Goal: Task Accomplishment & Management: Manage account settings

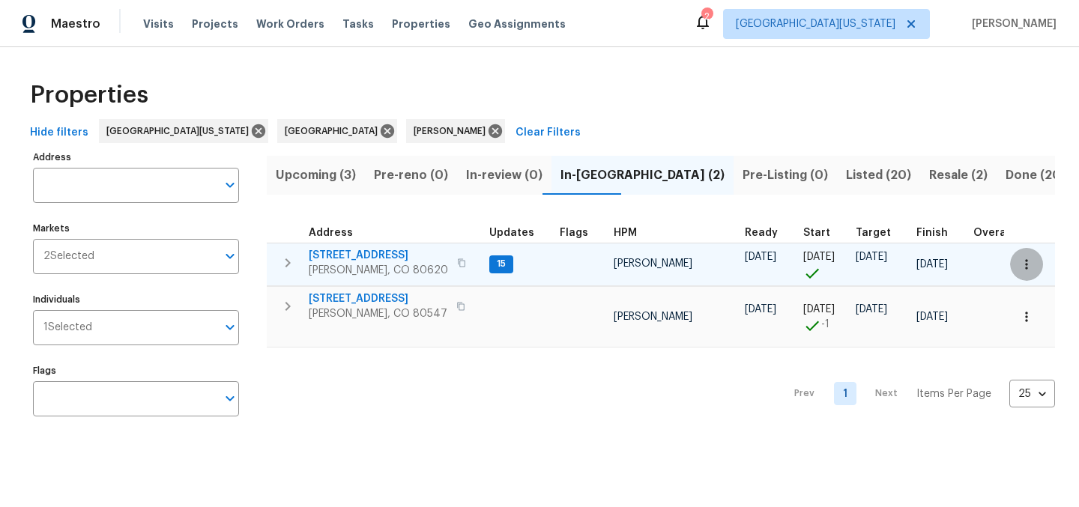
click at [1019, 266] on icon "button" at bounding box center [1026, 264] width 15 height 15
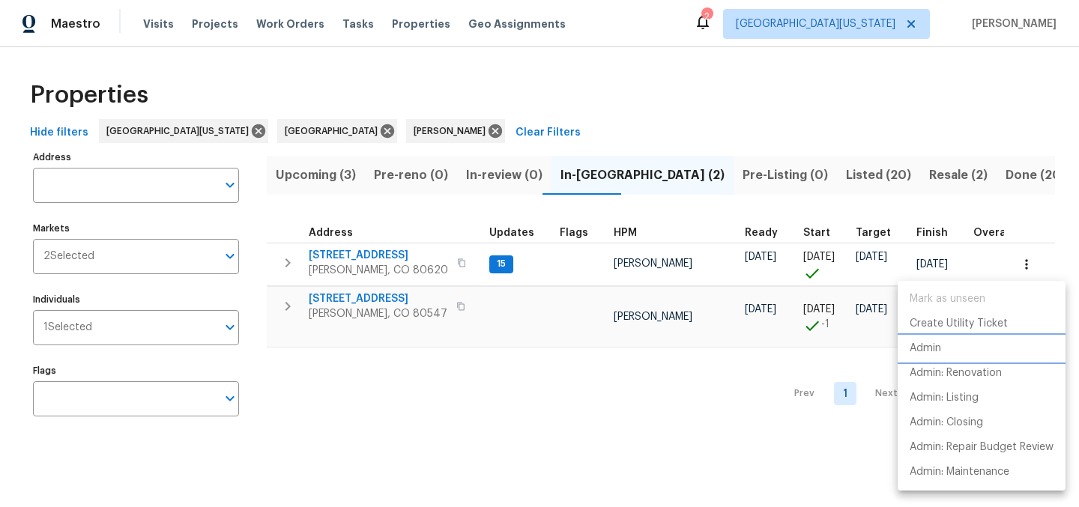
click at [950, 350] on li "Admin" at bounding box center [982, 349] width 168 height 25
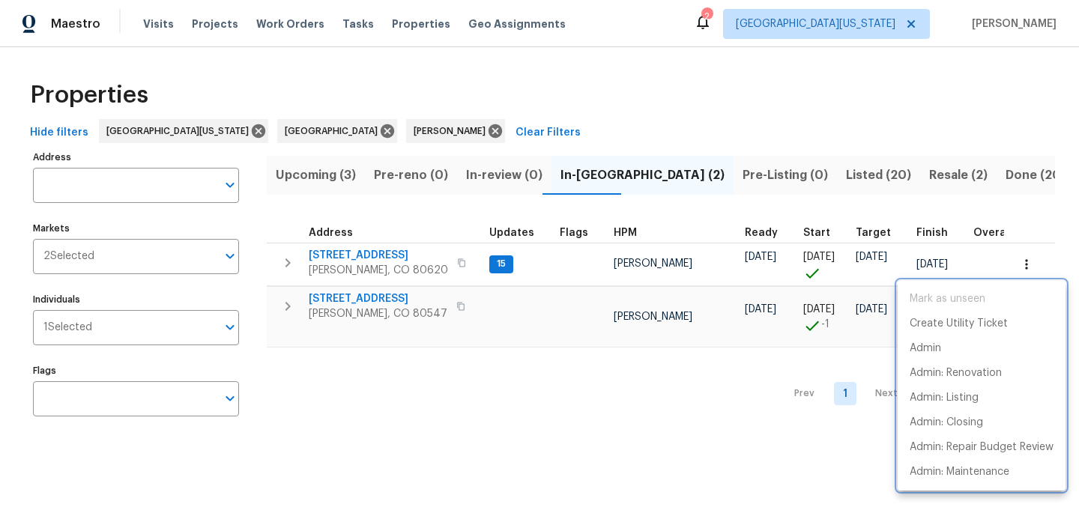
click at [786, 108] on div at bounding box center [539, 253] width 1079 height 507
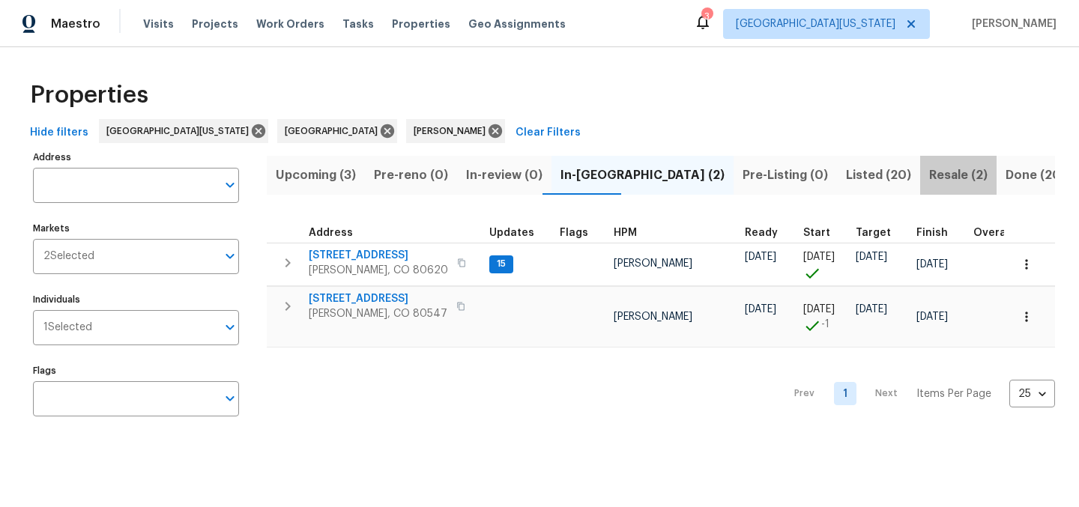
click at [929, 175] on span "Resale (2)" at bounding box center [958, 175] width 58 height 21
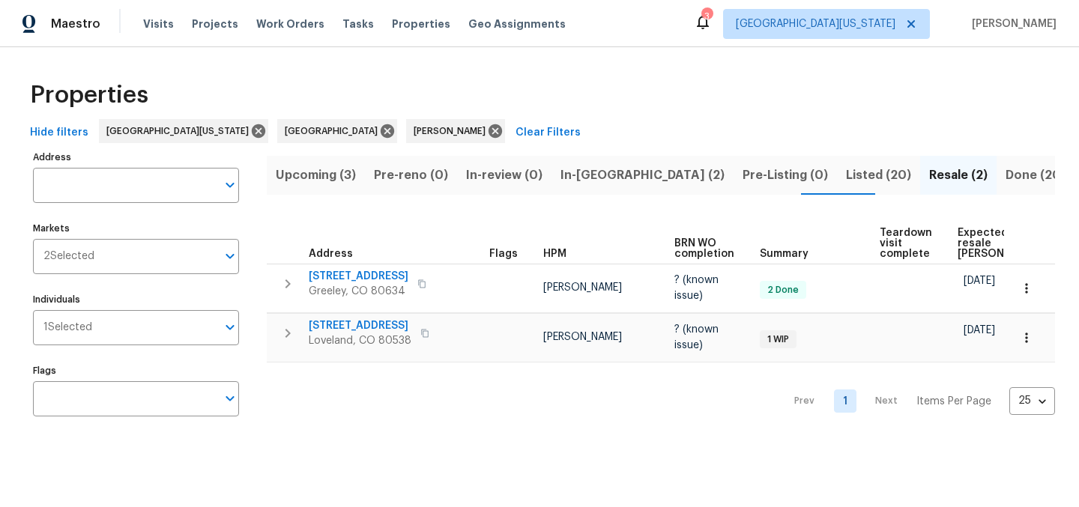
click at [323, 177] on span "Upcoming (3)" at bounding box center [316, 175] width 80 height 21
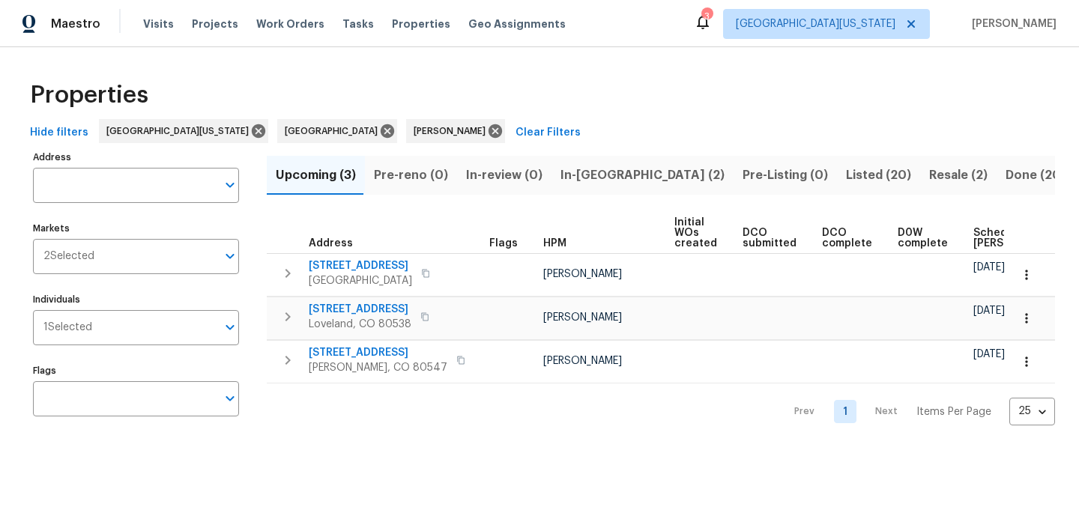
click at [520, 103] on div "Properties" at bounding box center [539, 95] width 1031 height 48
click at [976, 235] on span "Scheduled COE" at bounding box center [1016, 238] width 85 height 21
click at [690, 83] on div "Properties" at bounding box center [539, 95] width 1031 height 48
click at [688, 83] on div "Properties" at bounding box center [539, 95] width 1031 height 48
click at [665, 78] on div "Properties" at bounding box center [539, 95] width 1031 height 48
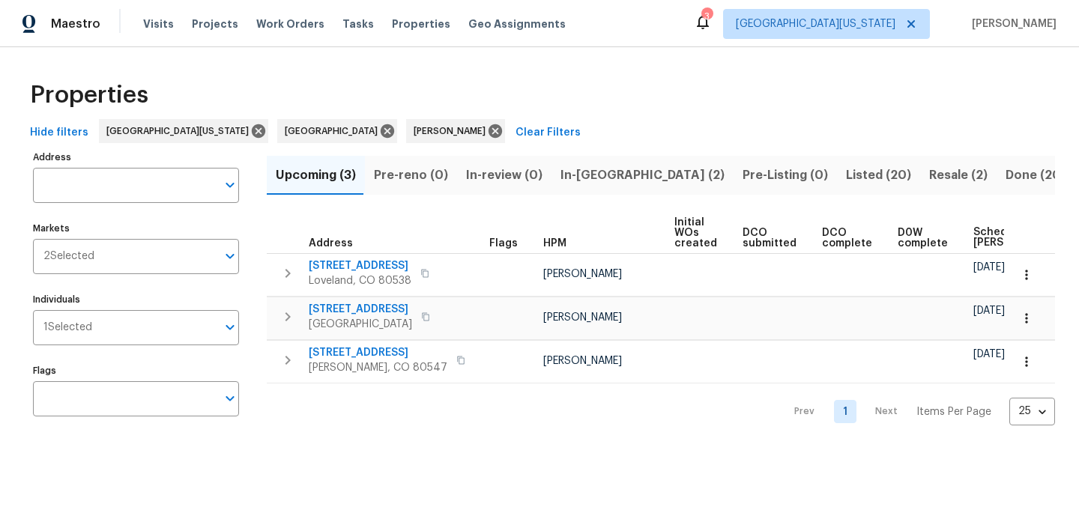
drag, startPoint x: 618, startPoint y: 103, endPoint x: 609, endPoint y: 94, distance: 13.3
click at [618, 103] on div "Properties" at bounding box center [539, 95] width 1031 height 48
click at [693, 101] on div "Properties" at bounding box center [539, 95] width 1031 height 48
click at [586, 102] on div "Properties" at bounding box center [539, 95] width 1031 height 48
click at [627, 85] on div "Properties" at bounding box center [539, 95] width 1031 height 48
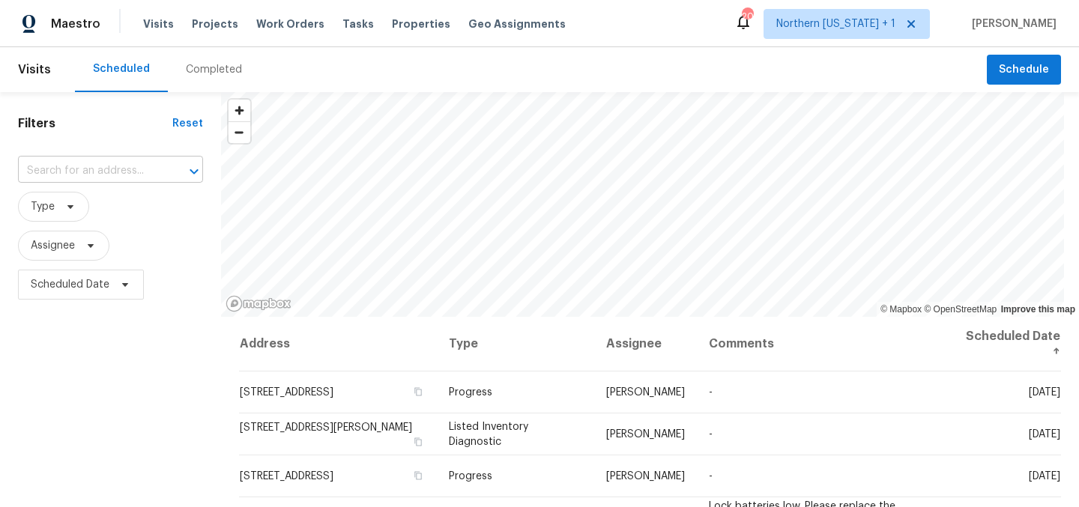
click at [144, 172] on div "​" at bounding box center [110, 171] width 185 height 23
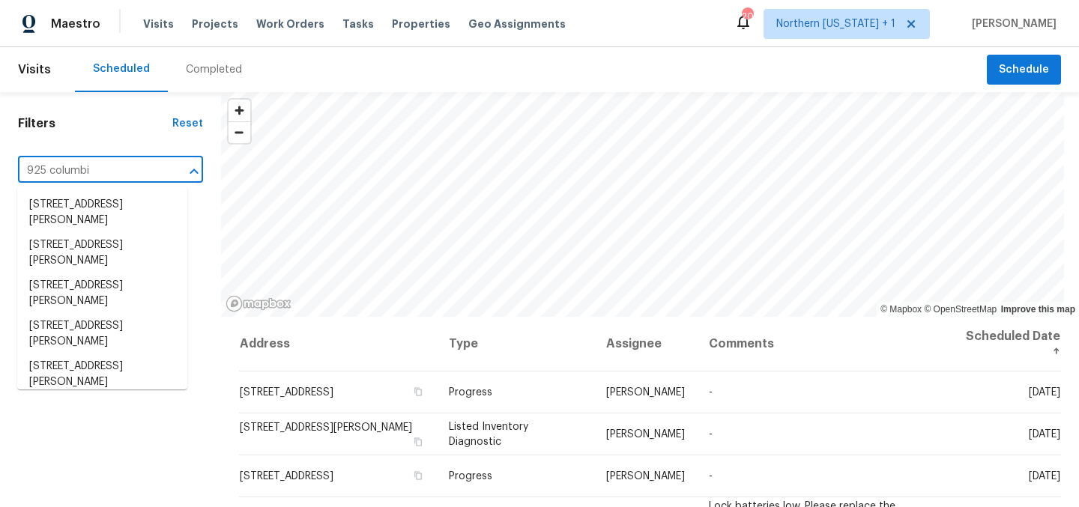
type input "925 columbia"
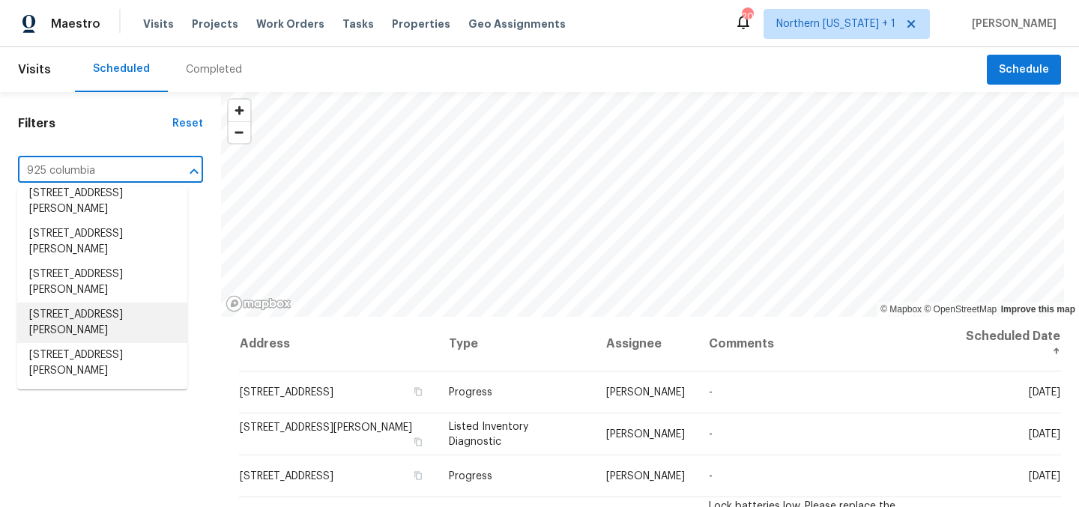
click at [132, 318] on li "925 Columbia Rd Apt 726, Fort Collins, CO 80525" at bounding box center [102, 323] width 170 height 40
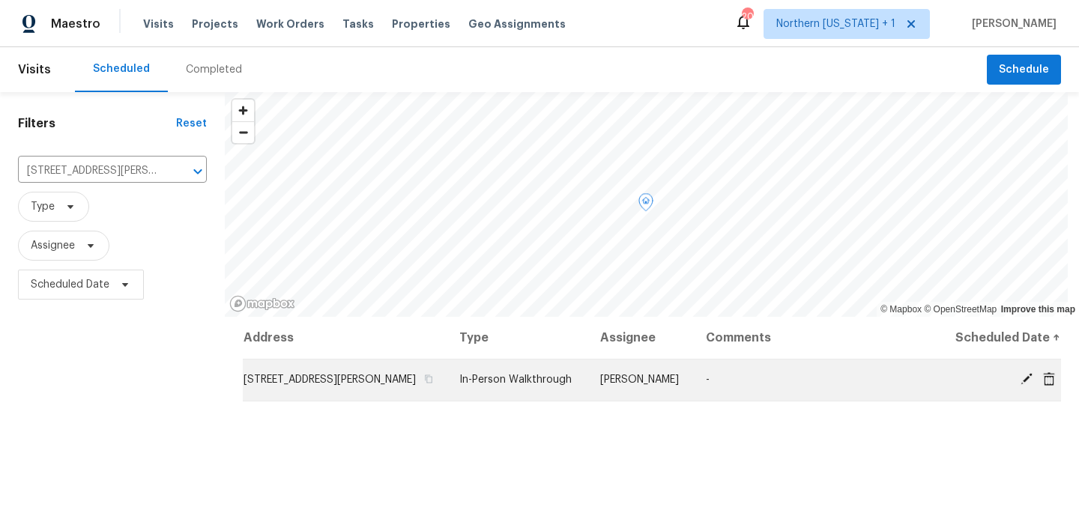
click at [1021, 385] on icon at bounding box center [1027, 379] width 12 height 12
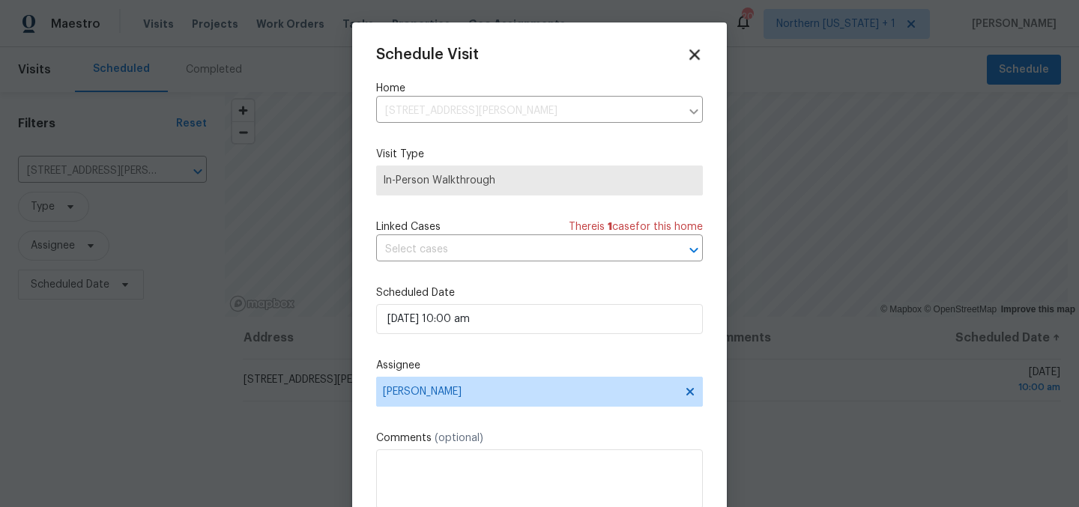
click at [686, 56] on icon at bounding box center [694, 54] width 17 height 17
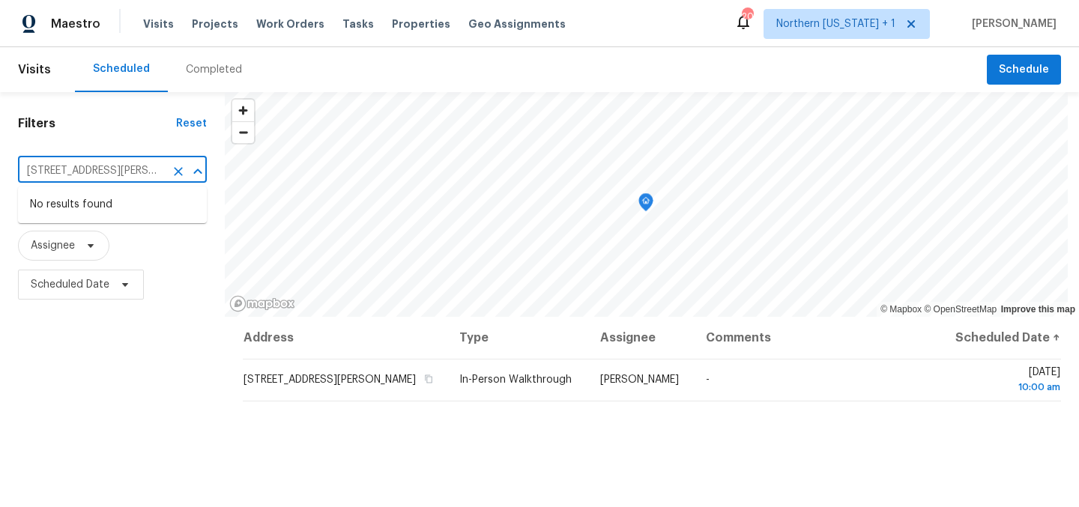
click at [151, 174] on input "925 Columbia Rd Apt 726, Fort Collins, CO 80525" at bounding box center [91, 171] width 147 height 23
type input "925 columb"
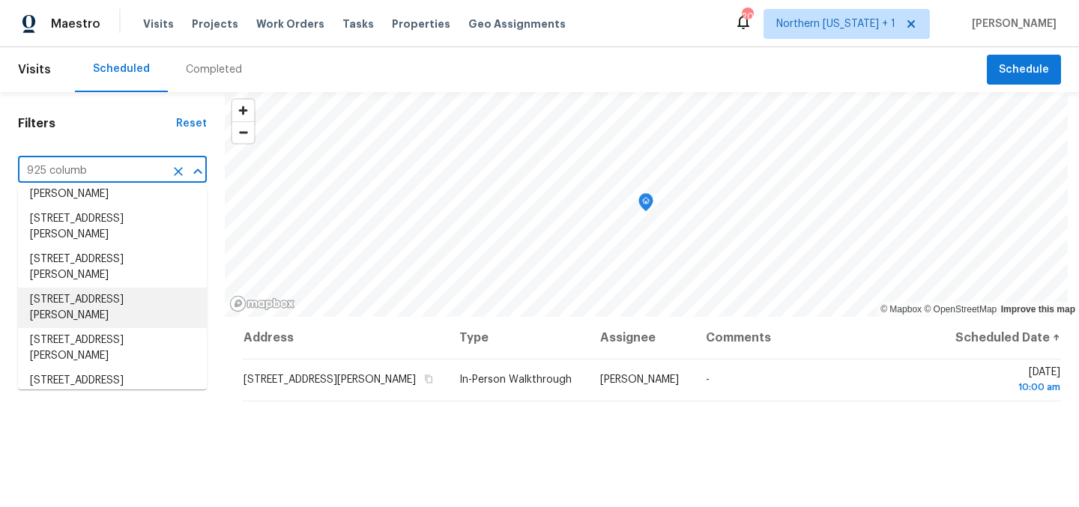
scroll to position [52, 0]
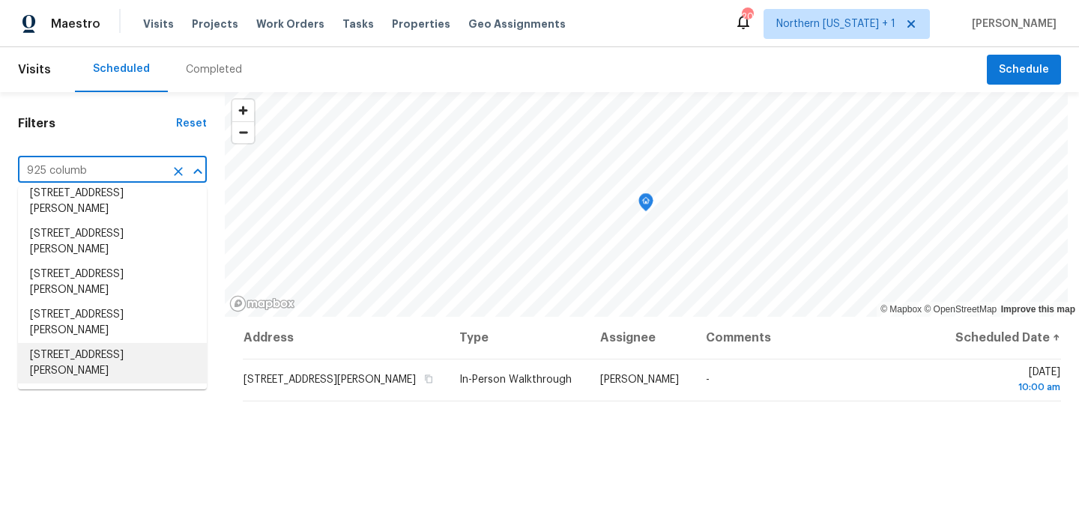
click at [157, 357] on li "925 Columbia Rd Apt 723, Fort Collins, CO 80525" at bounding box center [112, 363] width 189 height 40
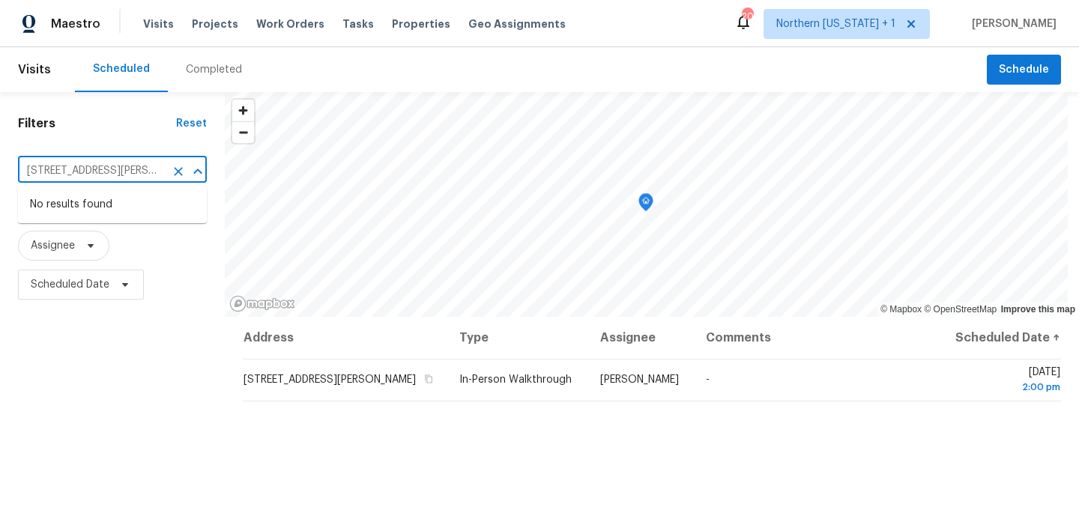
click at [158, 175] on input "925 Columbia Rd Apt 723, Fort Collins, CO 80525" at bounding box center [91, 171] width 147 height 23
type input "925 columb"
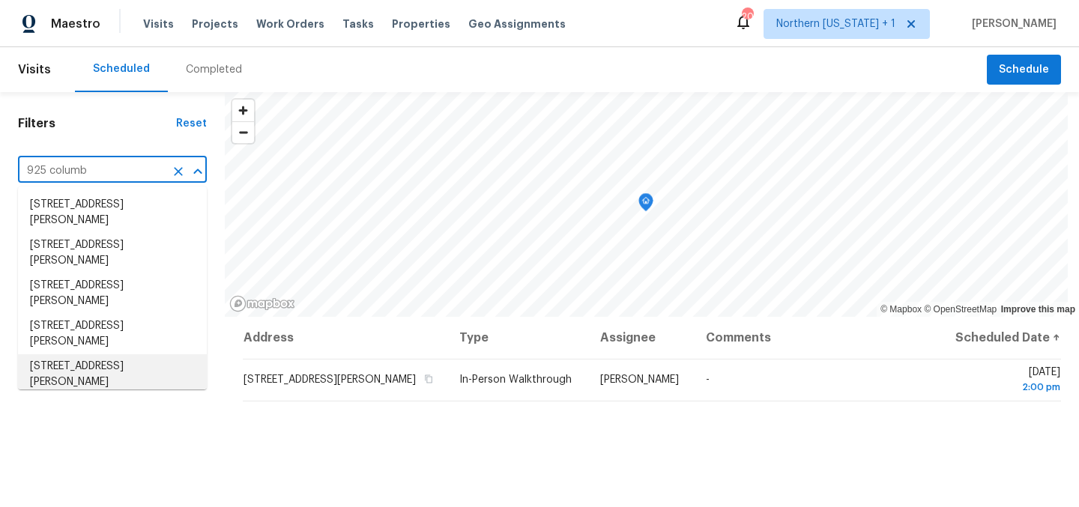
click at [161, 376] on li "925 Columbia Rd Apt 726, Fort Collins, CO 80525" at bounding box center [112, 375] width 189 height 40
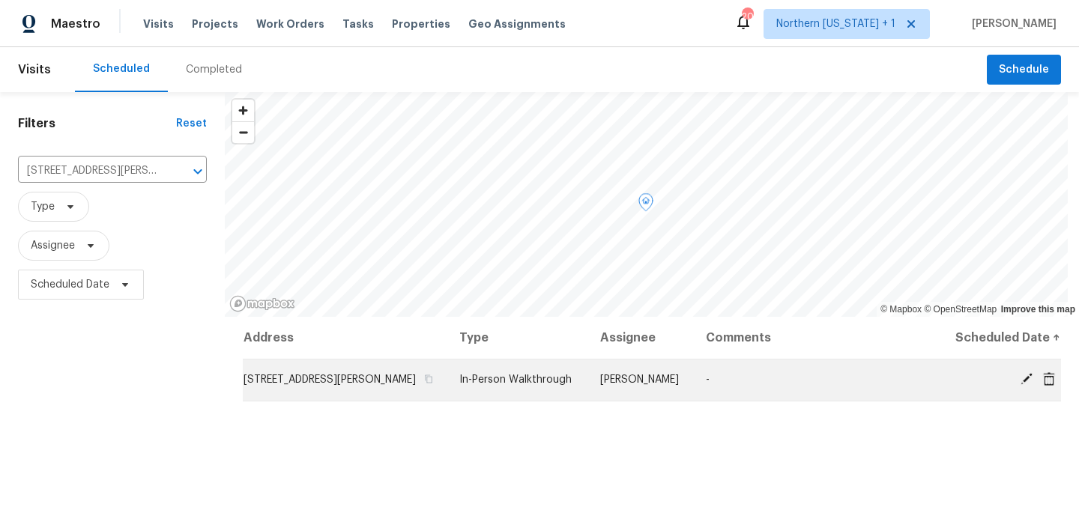
click at [1020, 386] on icon at bounding box center [1026, 379] width 13 height 13
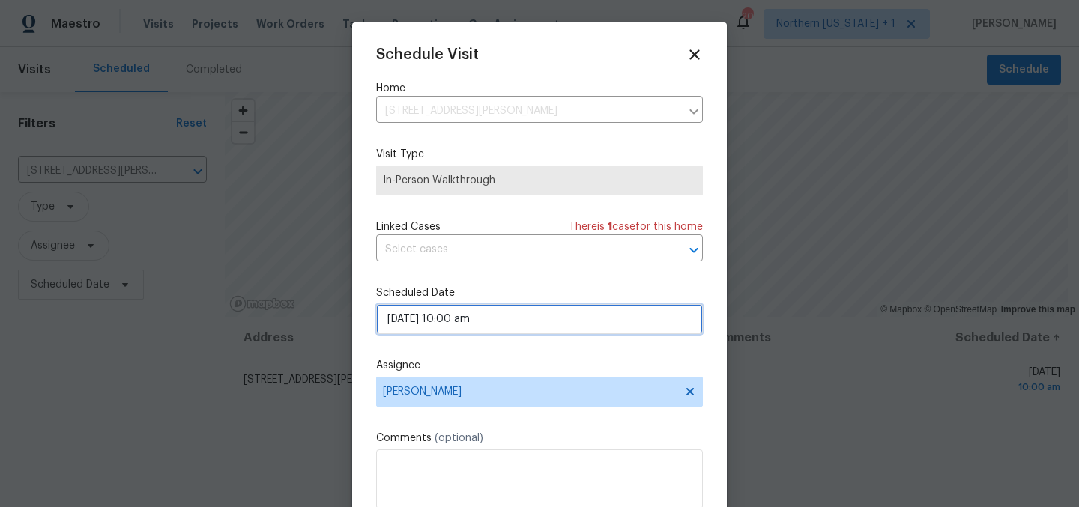
click at [460, 323] on input "08/26/2025 10:00 am" at bounding box center [539, 319] width 327 height 30
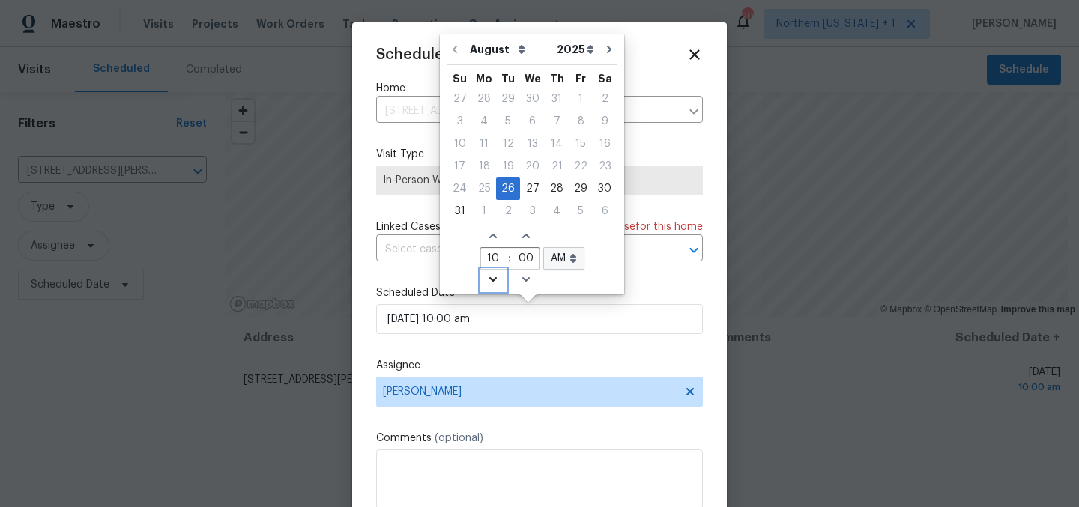
click at [491, 276] on icon "Decrease hours (12hr clock)" at bounding box center [493, 280] width 12 height 12
type input "08/26/2025 9:00 am"
type input "9"
click at [491, 276] on icon "Decrease hours (12hr clock)" at bounding box center [493, 280] width 12 height 12
type input "08/26/2025 8:00 am"
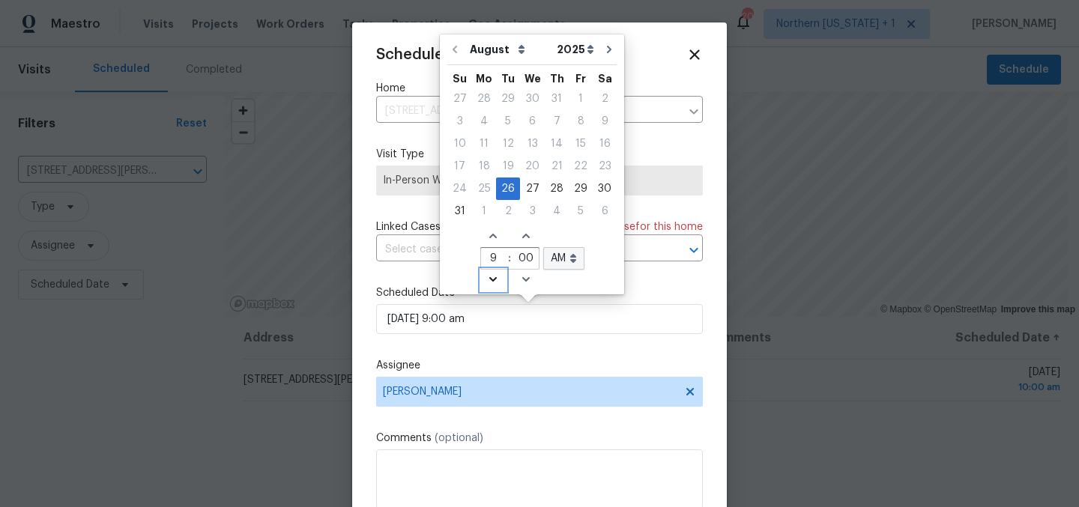
type input "8"
click at [491, 276] on icon "Decrease hours (12hr clock)" at bounding box center [493, 280] width 12 height 12
type input "08/26/2025 7:00 am"
type input "7"
click at [491, 276] on icon "Decrease hours (12hr clock)" at bounding box center [493, 280] width 12 height 12
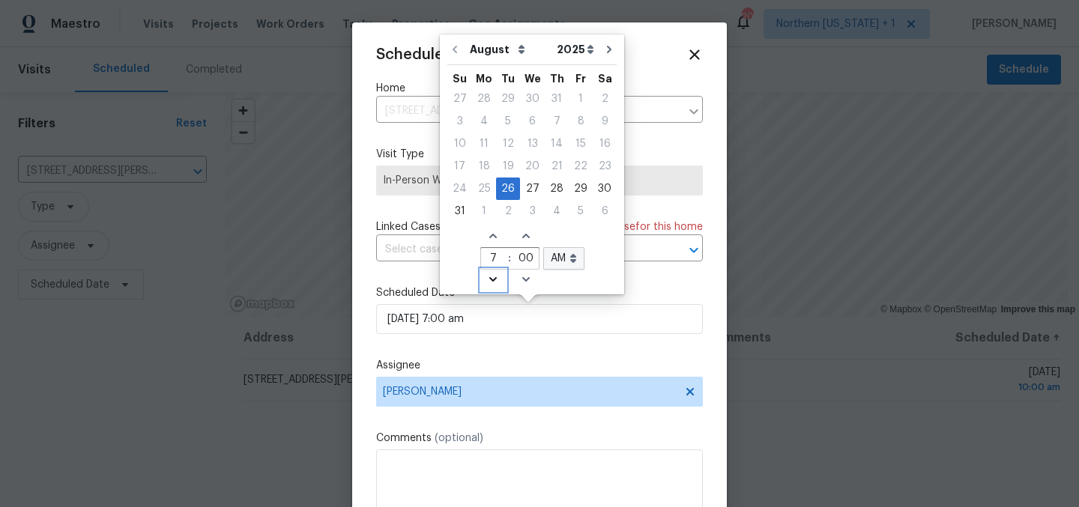
type input "08/26/2025 6:00 am"
type input "6"
click at [491, 276] on icon "Decrease hours (12hr clock)" at bounding box center [493, 280] width 12 height 12
type input "08/26/2025 5:00 am"
type input "5"
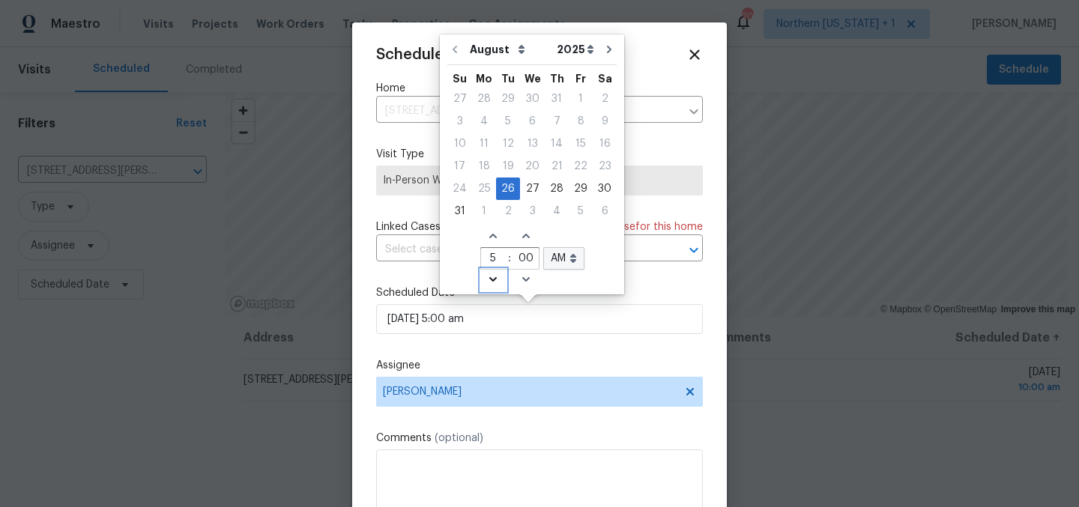
click at [491, 276] on icon "Decrease hours (12hr clock)" at bounding box center [493, 280] width 12 height 12
type input "08/26/2025 4:00 am"
type input "4"
click at [573, 255] on select "AM PM" at bounding box center [563, 258] width 41 height 22
select select "pm"
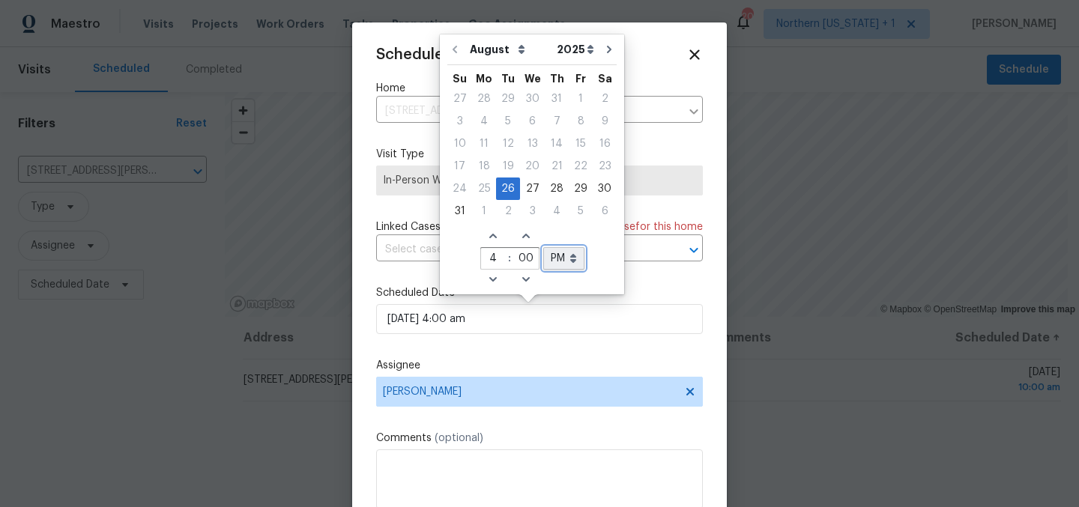
click at [543, 247] on select "AM PM" at bounding box center [563, 258] width 41 height 22
type input "08/26/2025 4:00 pm"
select select "pm"
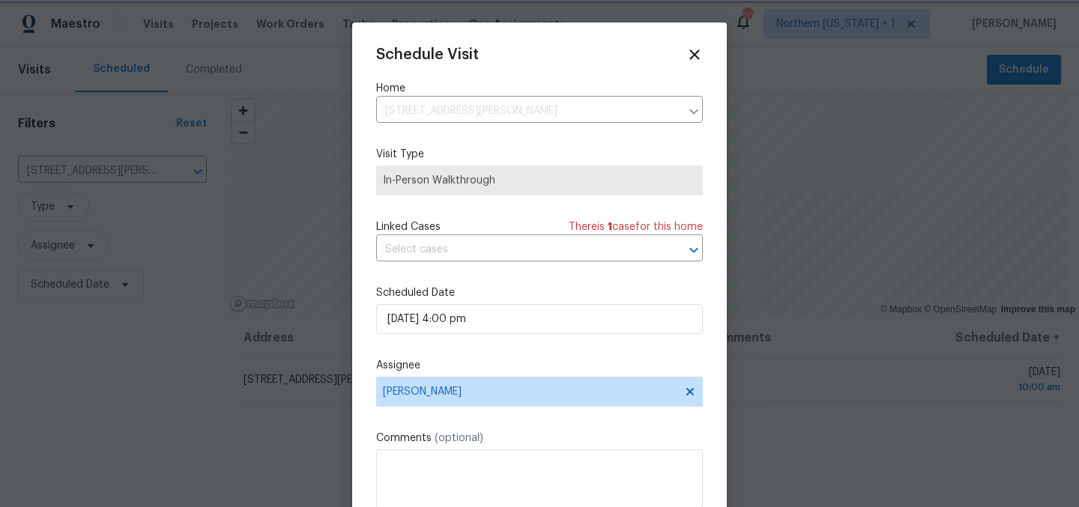
click at [647, 286] on div "Schedule Visit Home 925 Columbia Rd Apt 726, Fort Collins, CO 80525 ​ Visit Typ…" at bounding box center [539, 297] width 327 height 503
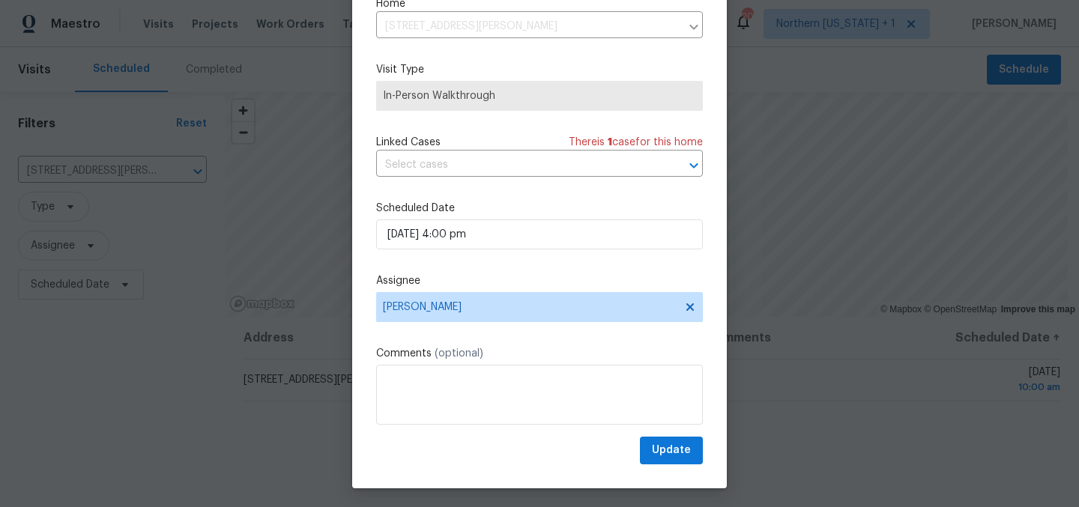
scroll to position [62, 0]
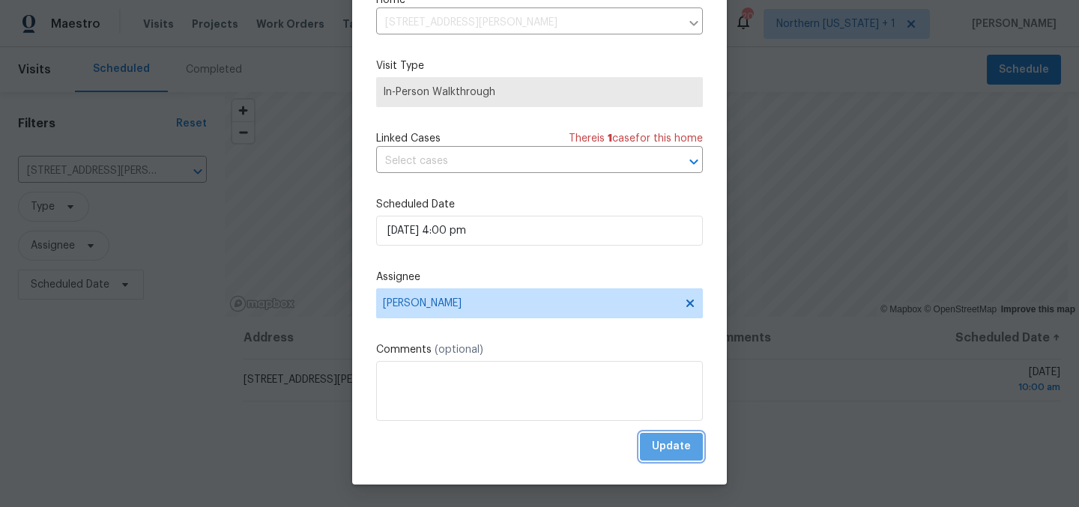
click at [657, 454] on span "Update" at bounding box center [671, 447] width 39 height 19
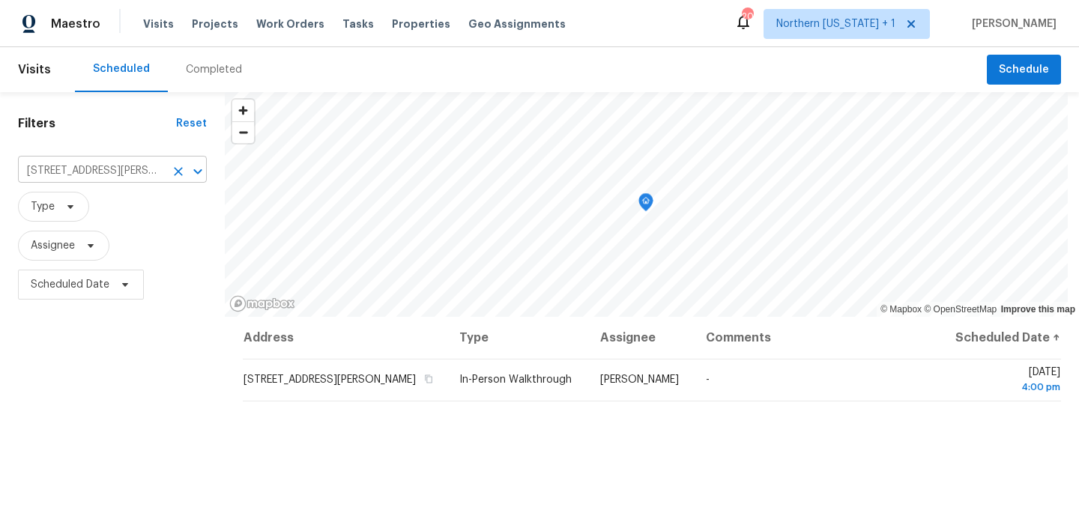
click at [142, 168] on input "925 Columbia Rd Apt 726, Fort Collins, CO 80525" at bounding box center [91, 171] width 147 height 23
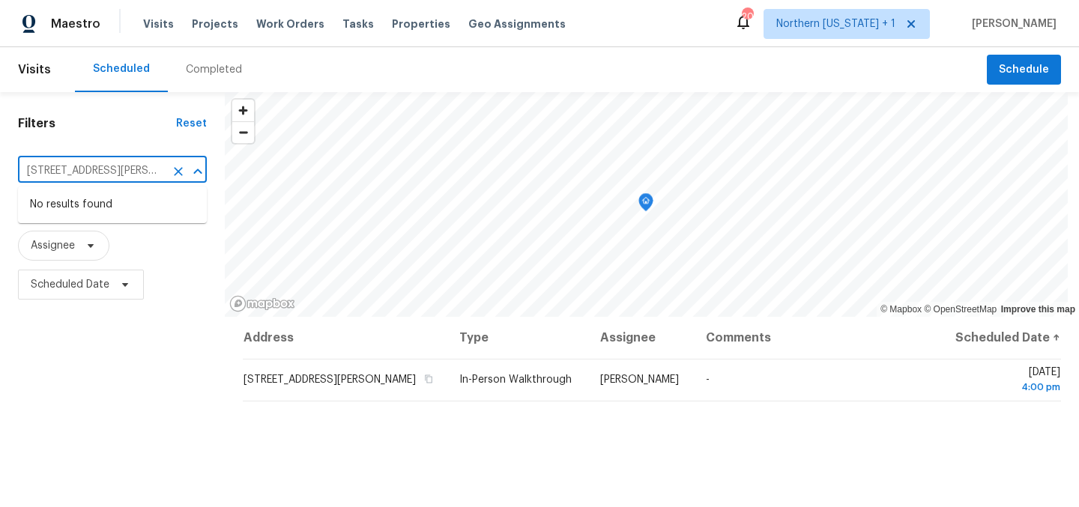
click at [160, 382] on div "Filters Reset 925 Columbia Rd Apt 726, Fort Collins, CO 80525 ​ Type Assignee S…" at bounding box center [112, 407] width 225 height 631
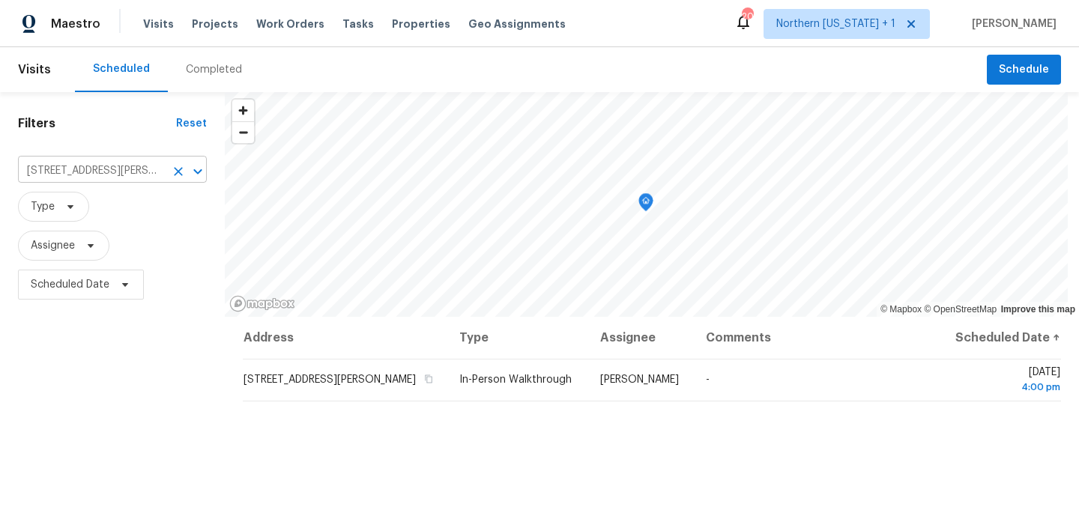
click at [177, 169] on icon "Clear" at bounding box center [178, 171] width 9 height 9
